Goal: Navigation & Orientation: Find specific page/section

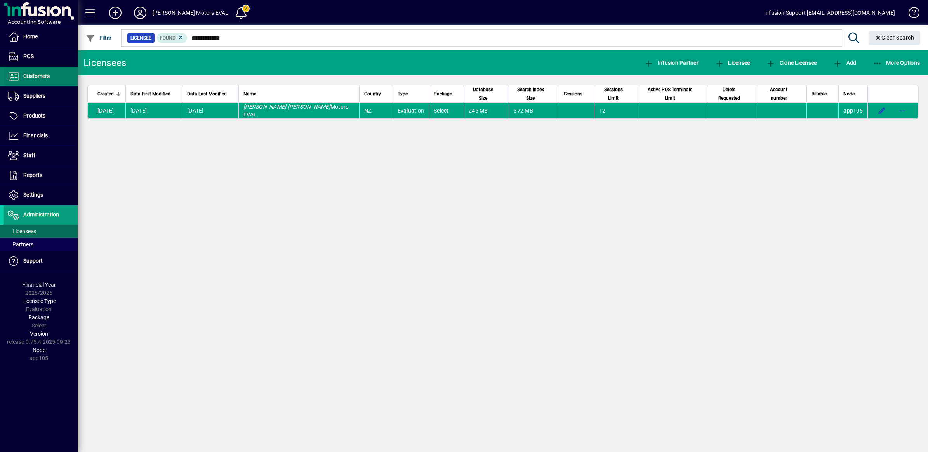
click at [34, 74] on span "Customers" at bounding box center [36, 76] width 26 height 6
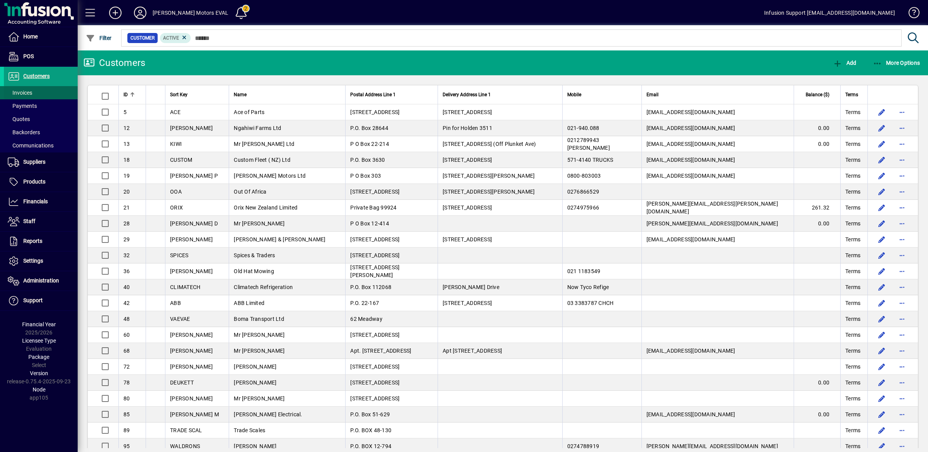
click at [26, 91] on span "Invoices" at bounding box center [20, 93] width 24 height 6
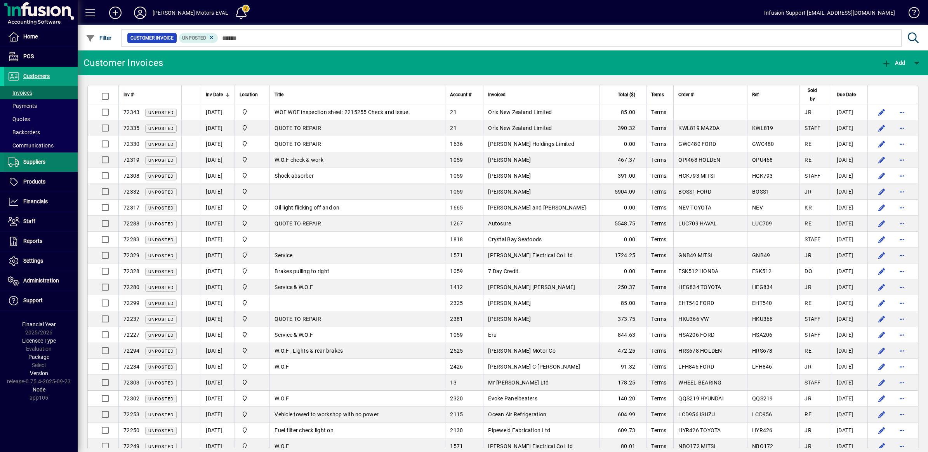
click at [29, 164] on span "Suppliers" at bounding box center [34, 162] width 22 height 6
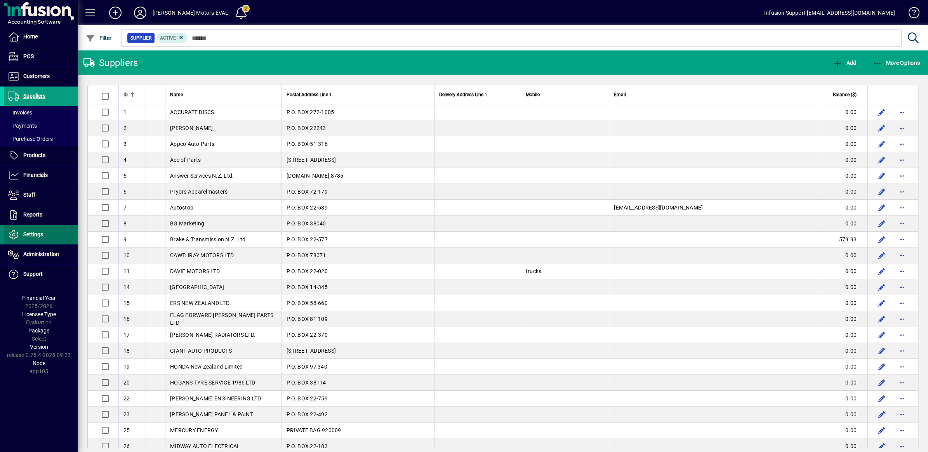
click at [39, 233] on span "Settings" at bounding box center [33, 234] width 20 height 6
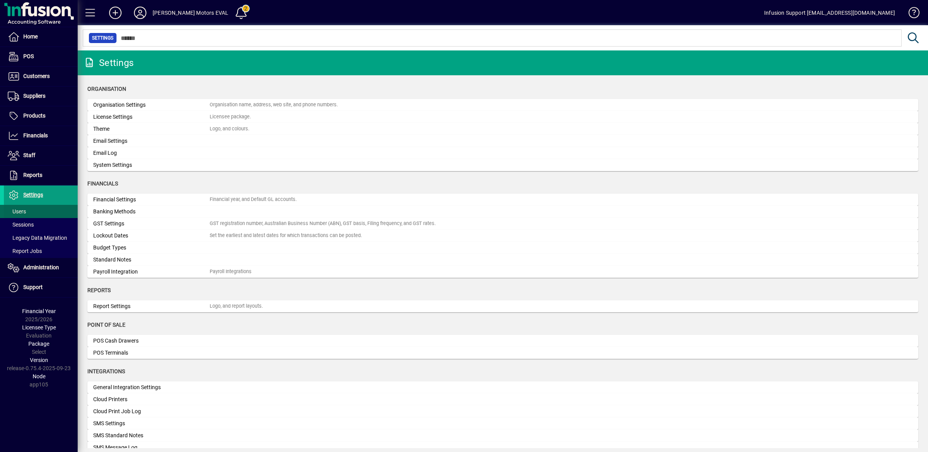
click at [25, 212] on span "Users" at bounding box center [17, 212] width 18 height 6
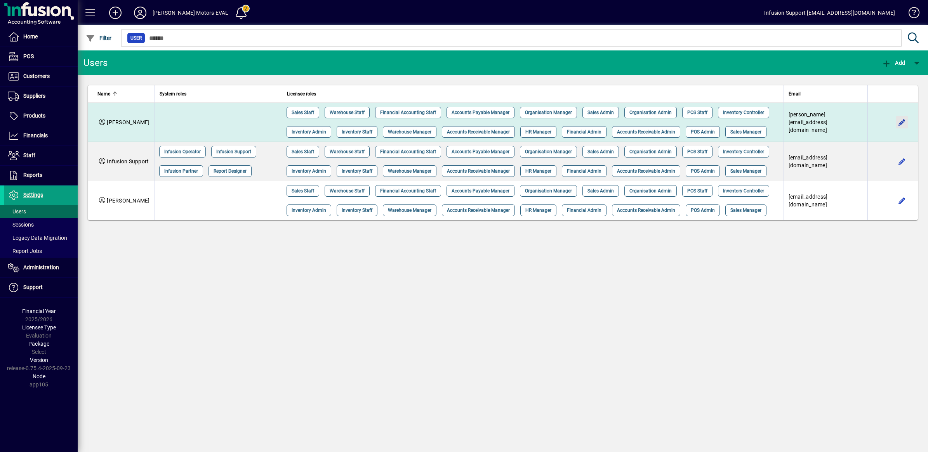
click at [908, 123] on span "button" at bounding box center [902, 122] width 19 height 19
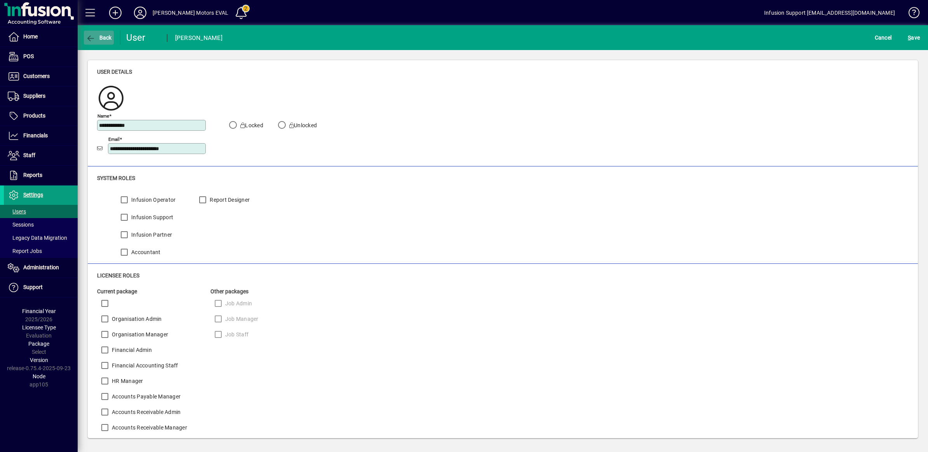
click at [104, 33] on span "button" at bounding box center [99, 37] width 30 height 19
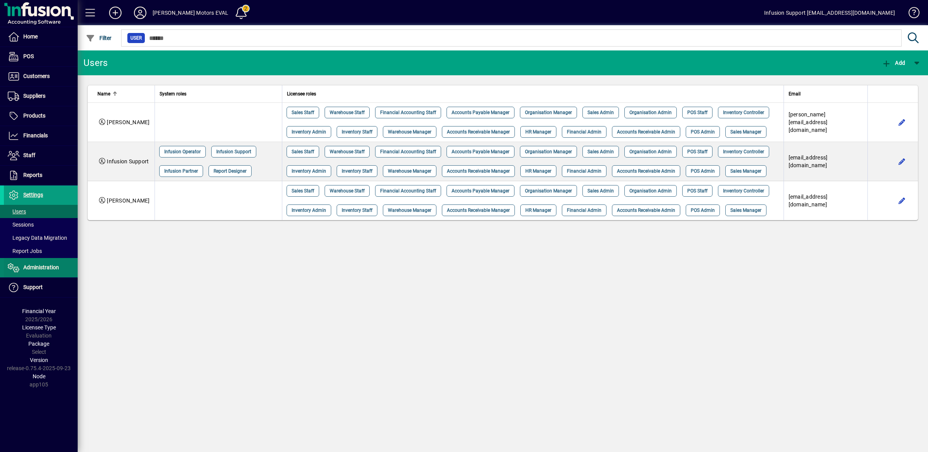
click at [28, 268] on span "Administration" at bounding box center [41, 268] width 36 height 6
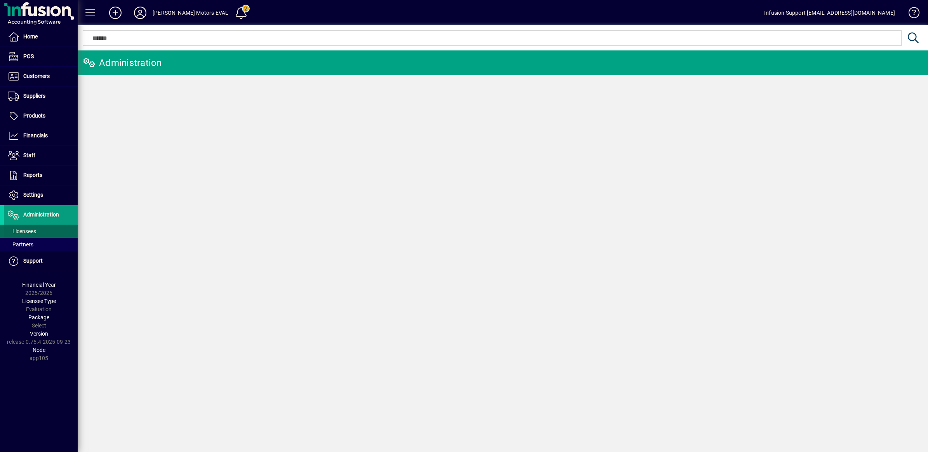
click at [32, 229] on span "Licensees" at bounding box center [22, 231] width 28 height 6
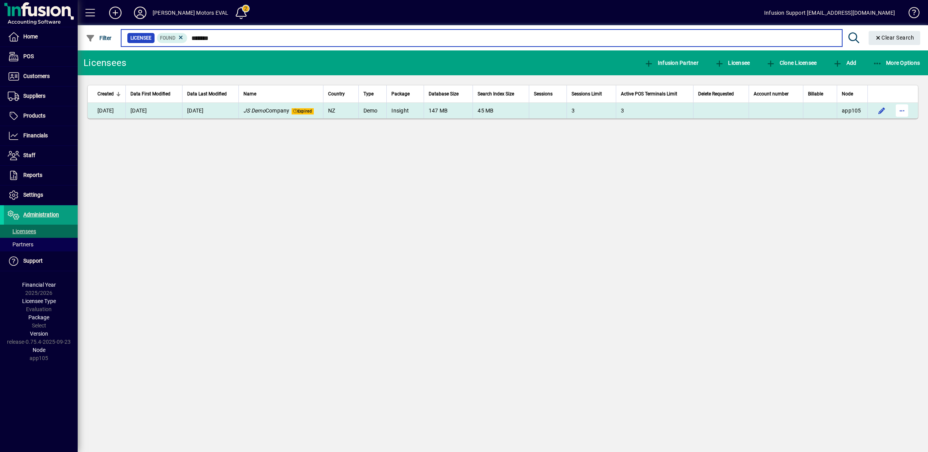
type input "*******"
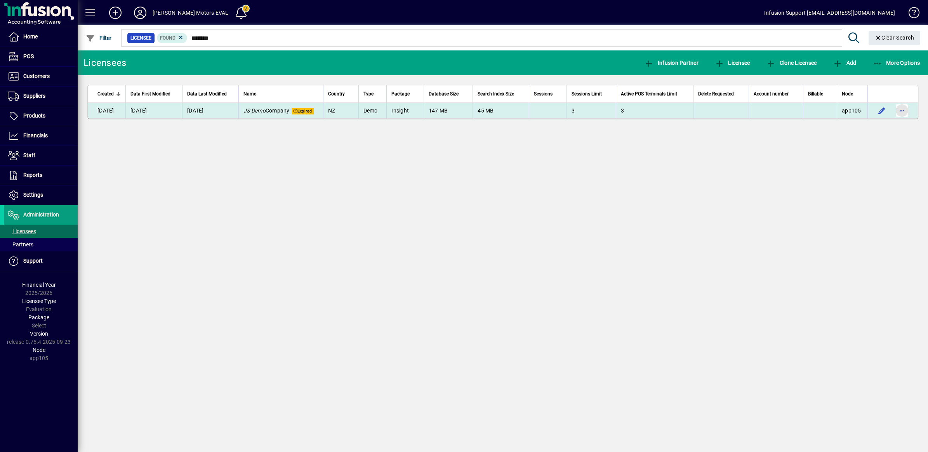
click at [907, 110] on span "button" at bounding box center [902, 110] width 19 height 19
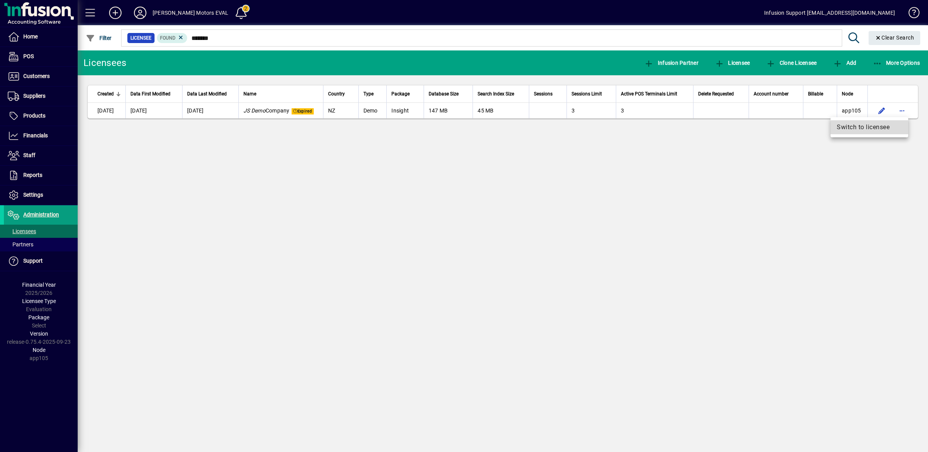
click at [884, 129] on span "Switch to licensee" at bounding box center [869, 127] width 65 height 9
